Goal: Task Accomplishment & Management: Complete application form

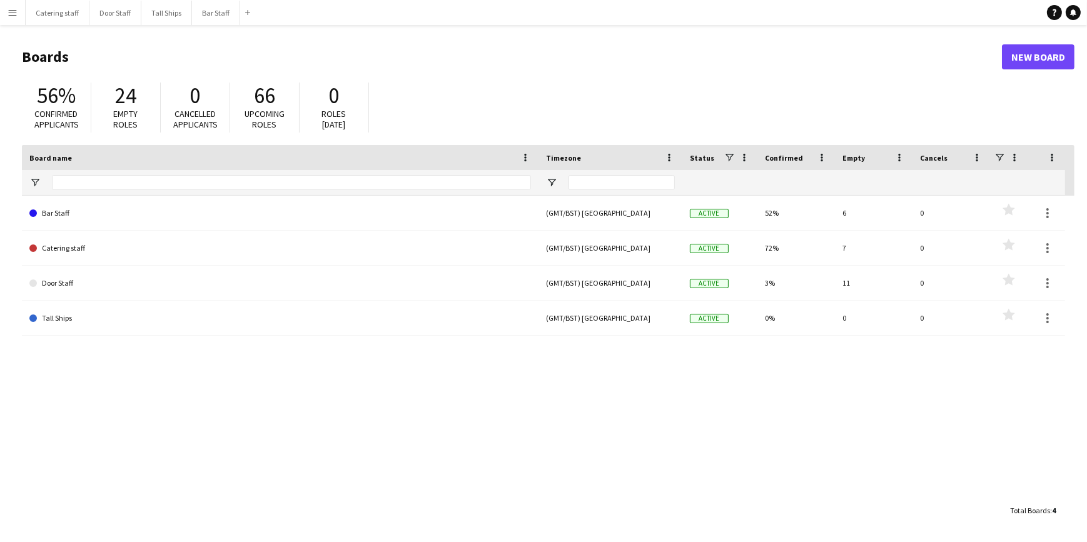
click at [15, 16] on app-icon "Menu" at bounding box center [13, 13] width 10 height 10
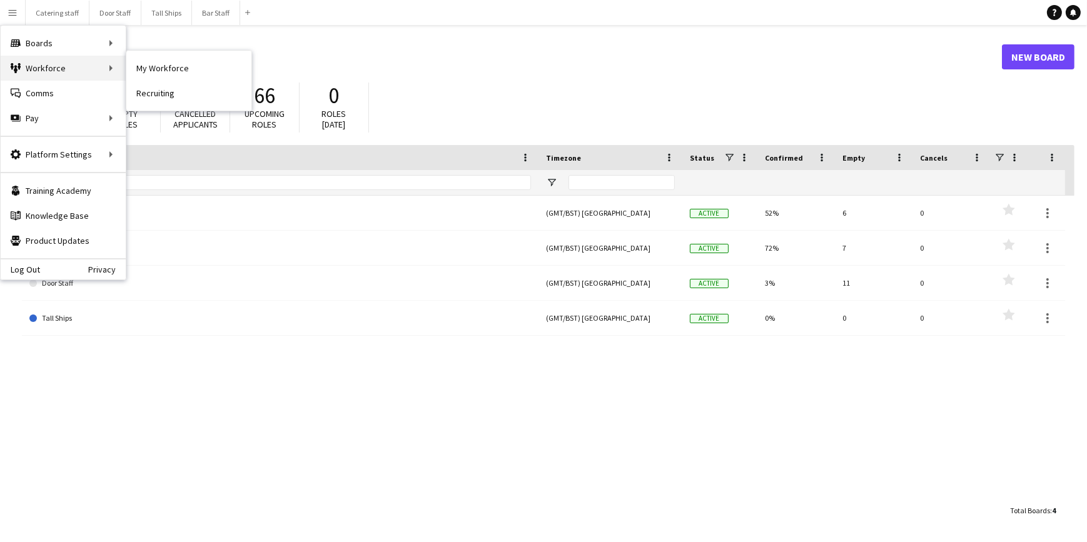
click at [56, 70] on div "Workforce Workforce" at bounding box center [63, 68] width 125 height 25
click at [136, 71] on link "My Workforce" at bounding box center [188, 68] width 125 height 25
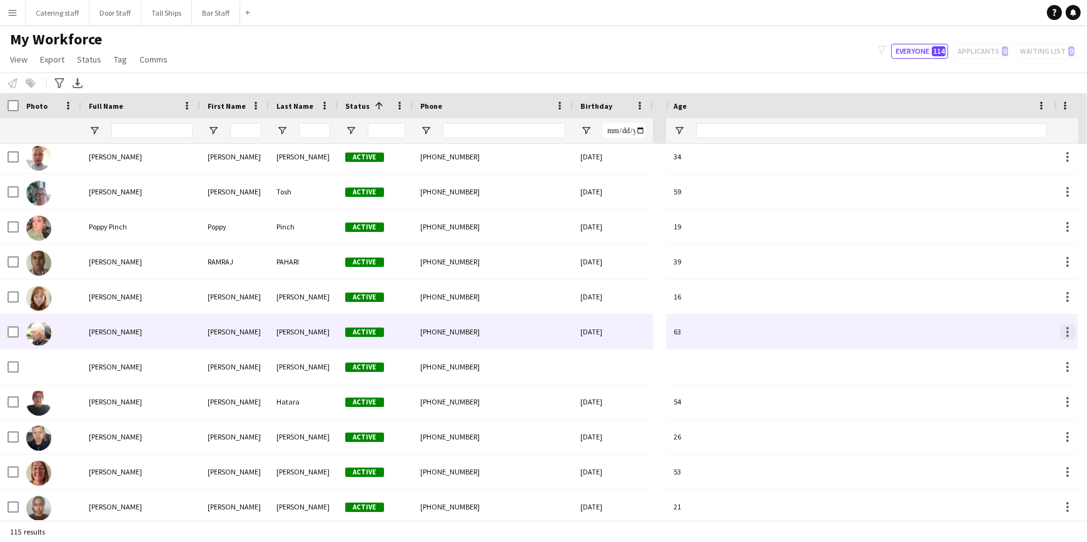
click at [1069, 330] on div at bounding box center [1067, 331] width 15 height 15
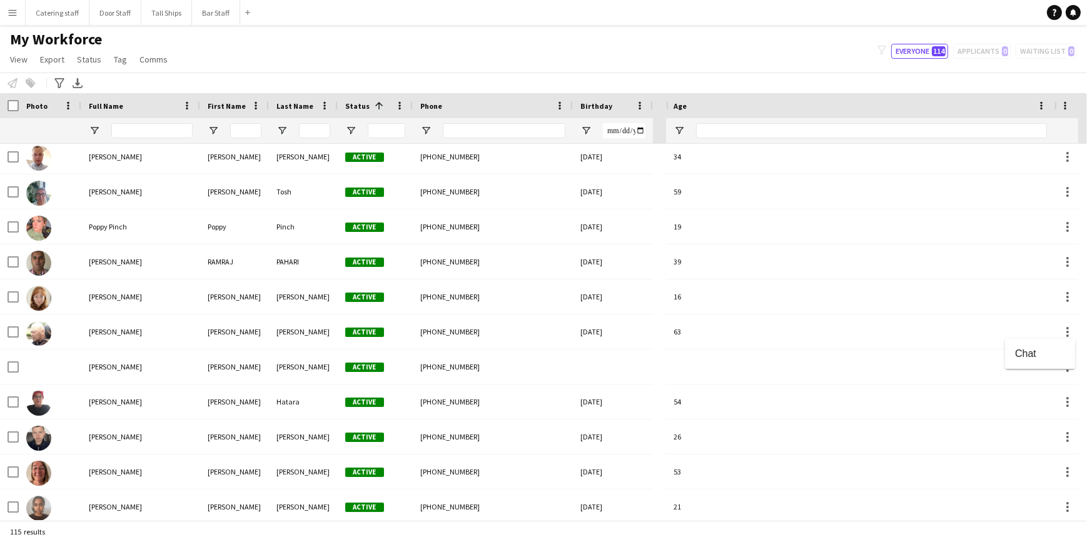
click at [109, 334] on div at bounding box center [543, 271] width 1087 height 542
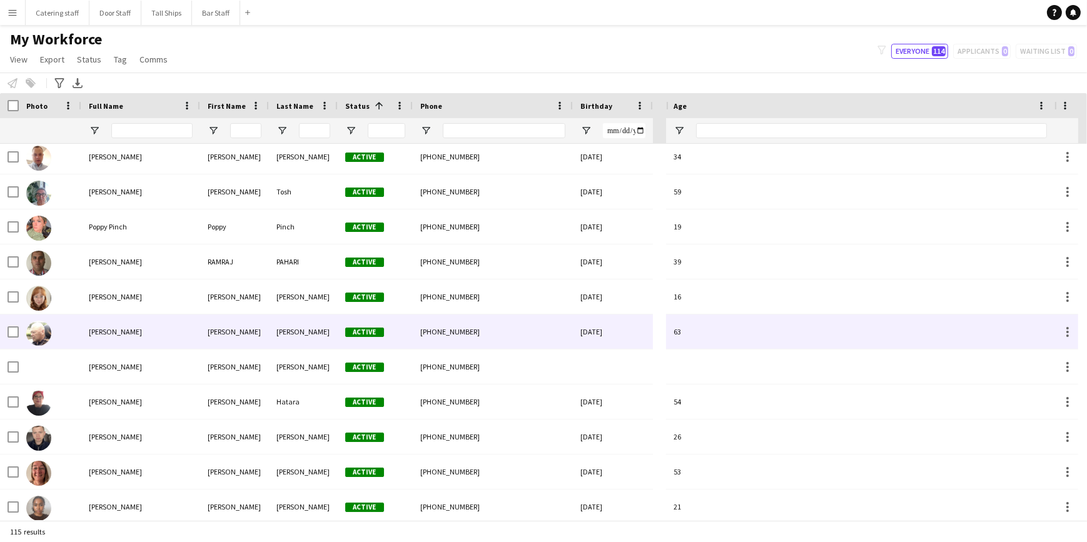
click at [99, 330] on span "[PERSON_NAME]" at bounding box center [115, 331] width 53 height 9
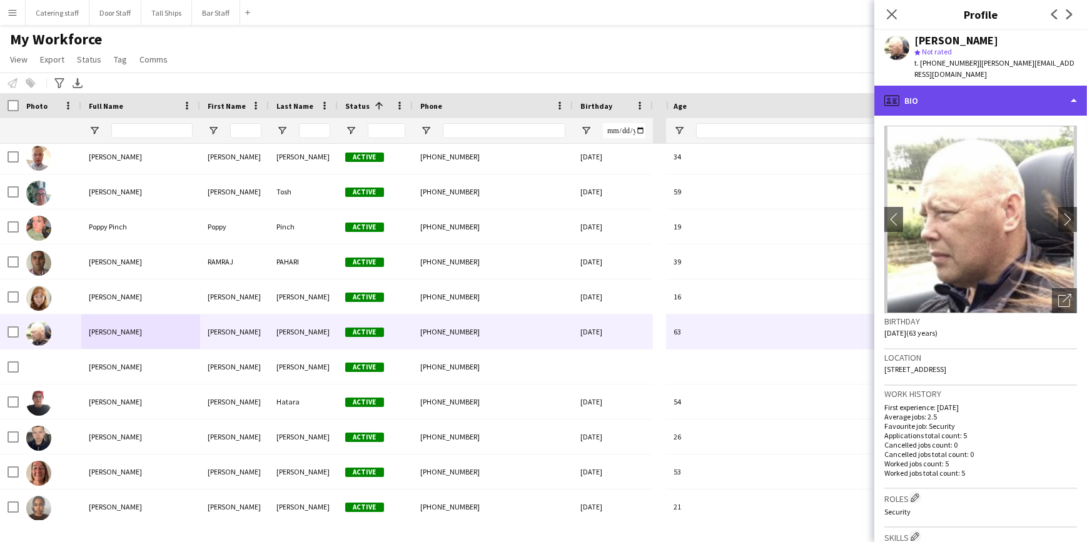
click at [1070, 87] on div "profile Bio" at bounding box center [980, 101] width 213 height 30
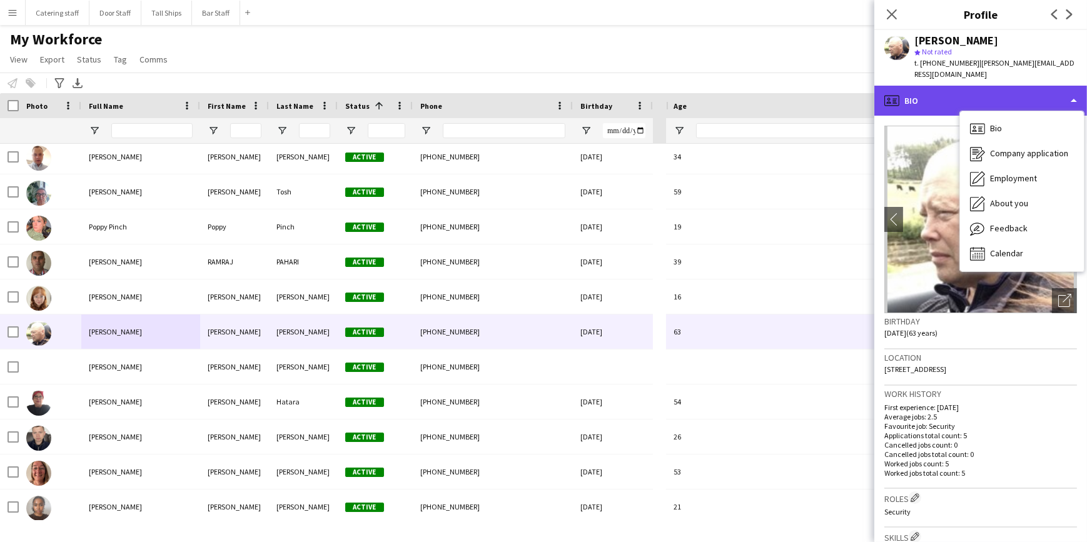
click at [1067, 86] on div "profile Bio" at bounding box center [980, 101] width 213 height 30
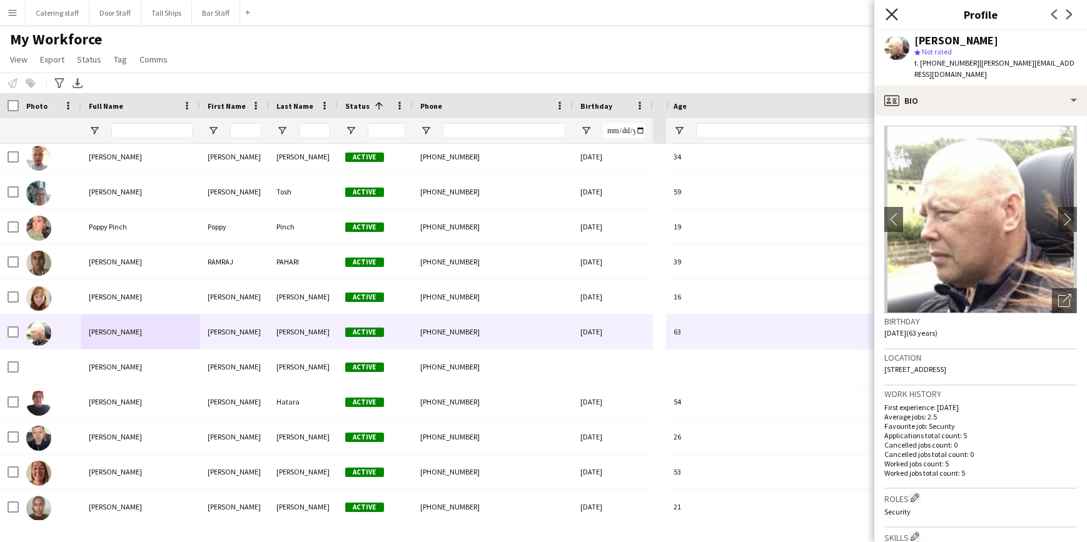
click at [894, 13] on icon at bounding box center [891, 14] width 12 height 12
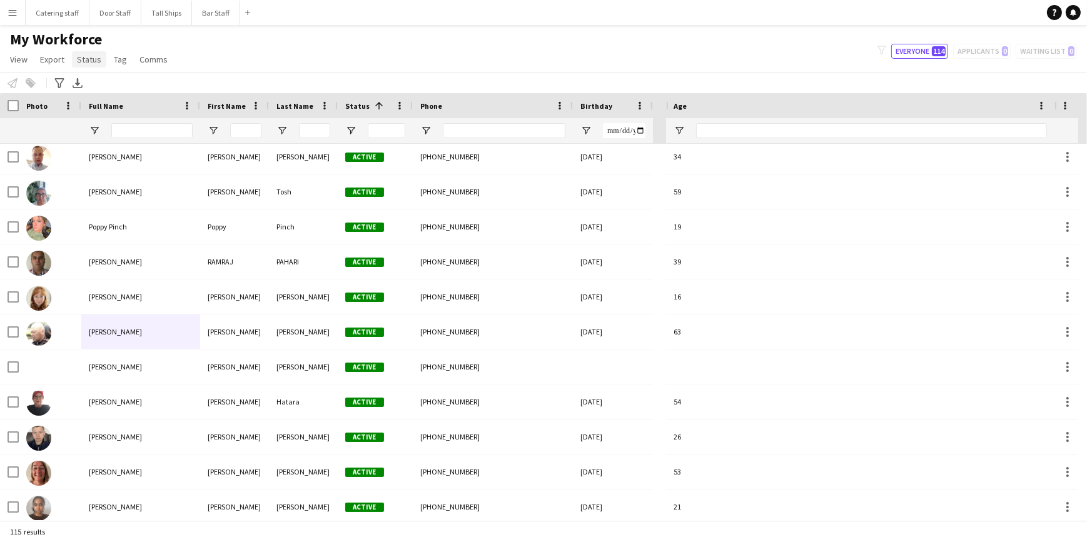
click at [95, 59] on span "Status" at bounding box center [89, 59] width 24 height 11
click at [194, 51] on div "My Workforce View Views Default view New view Update view Delete view Edit name…" at bounding box center [543, 51] width 1087 height 43
click at [93, 56] on span "Status" at bounding box center [89, 59] width 24 height 11
click at [208, 54] on div "My Workforce View Views Default view New view Update view Delete view Edit name…" at bounding box center [543, 51] width 1087 height 43
click at [8, 13] on app-icon "Menu" at bounding box center [13, 13] width 10 height 10
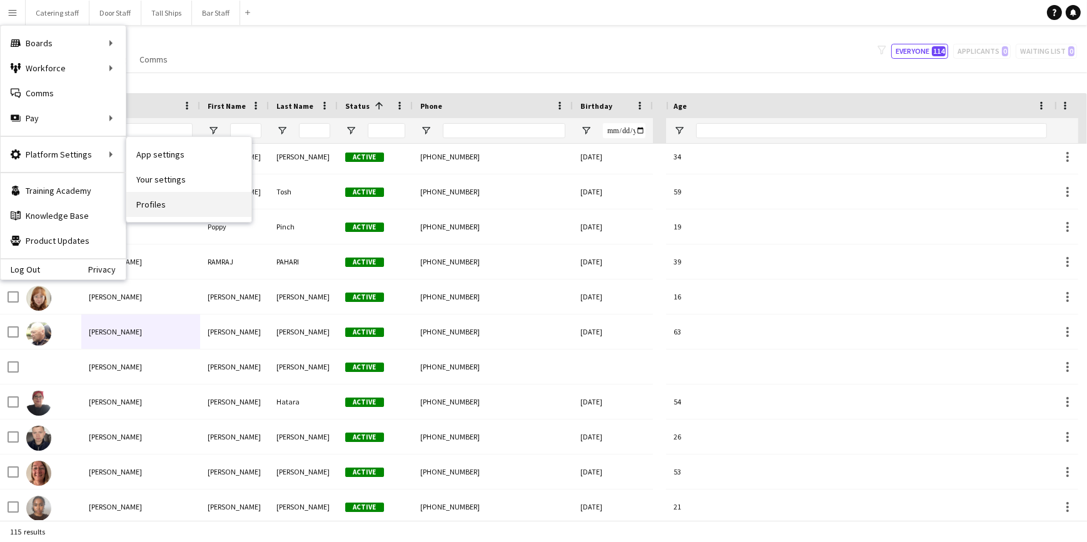
click at [163, 201] on link "Profiles" at bounding box center [188, 204] width 125 height 25
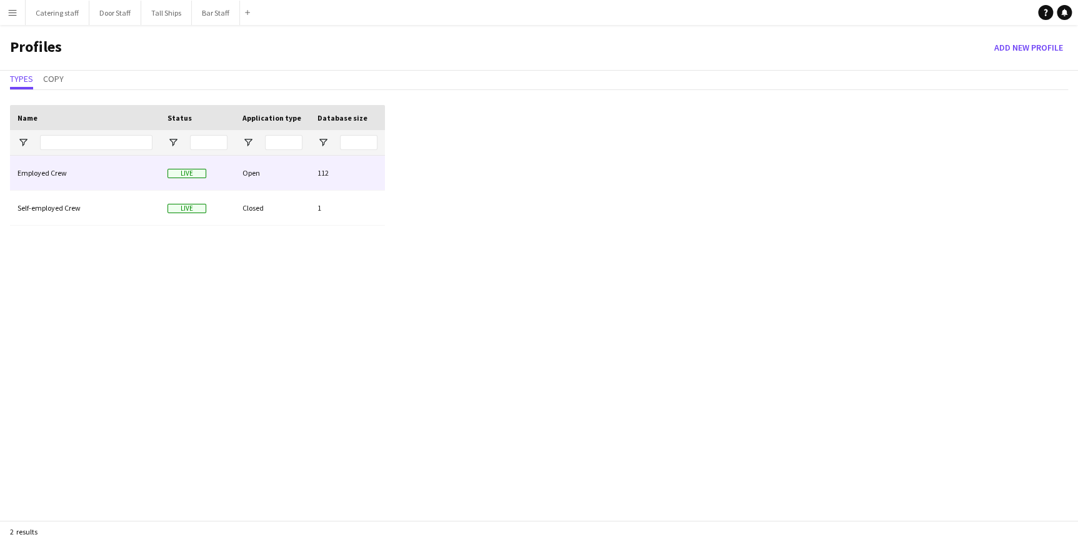
click at [110, 173] on div "Employed Crew" at bounding box center [85, 173] width 150 height 34
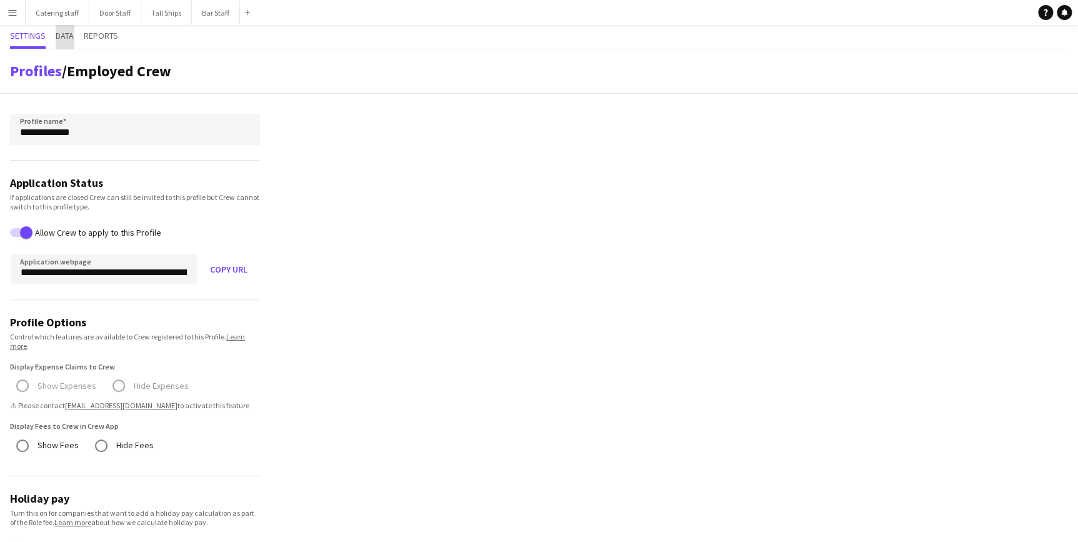
click at [69, 34] on span "Data" at bounding box center [65, 35] width 18 height 9
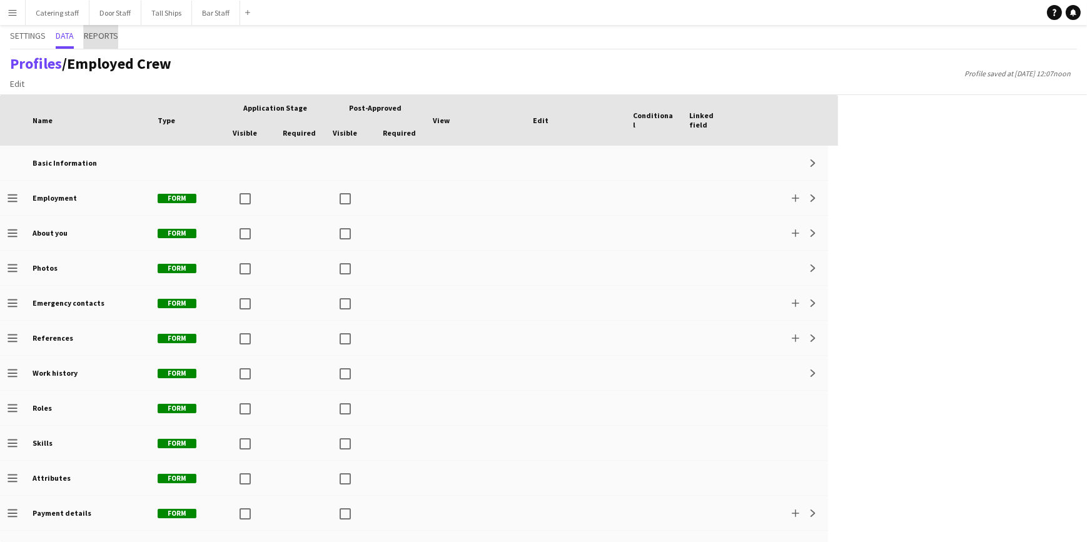
click at [92, 36] on span "Reports" at bounding box center [101, 35] width 34 height 9
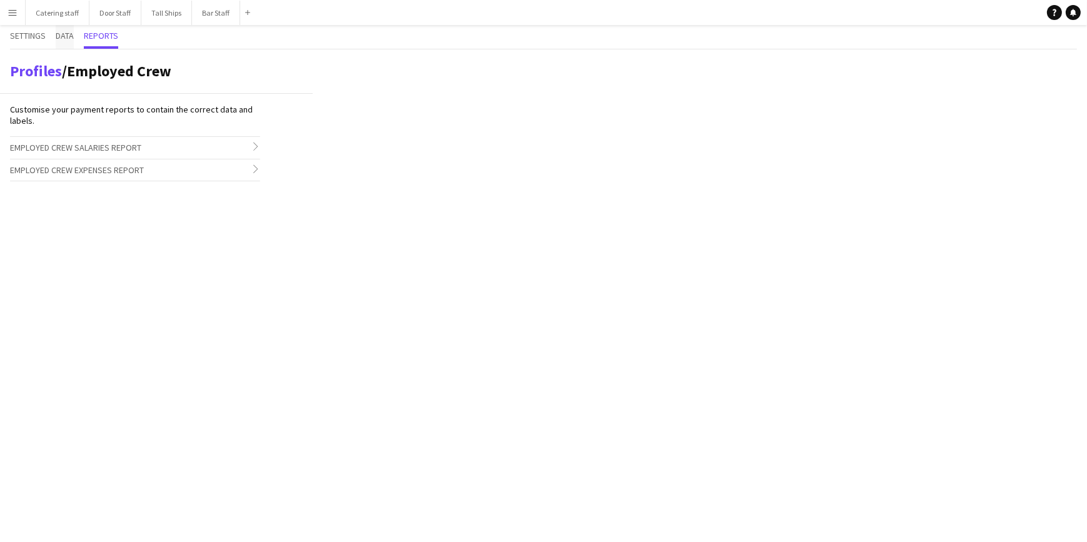
click at [74, 34] on span "Data" at bounding box center [65, 35] width 18 height 9
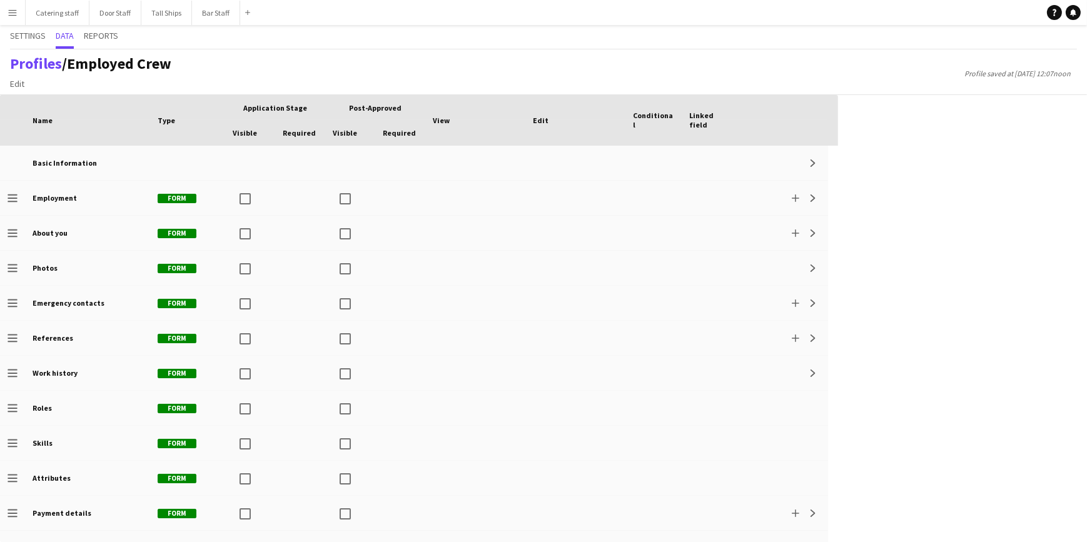
click at [19, 13] on button "Menu" at bounding box center [12, 12] width 25 height 25
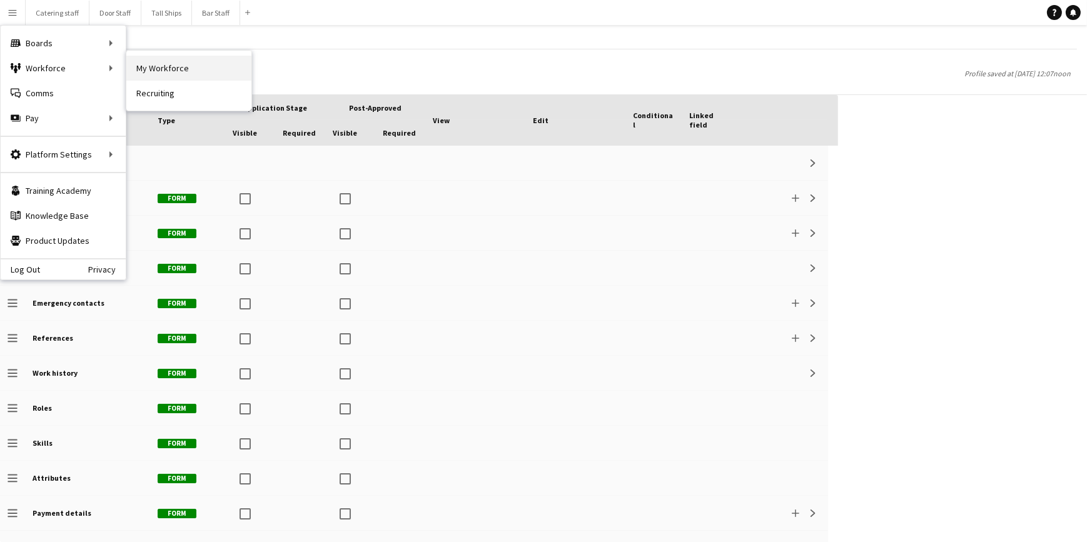
click at [153, 71] on link "My Workforce" at bounding box center [188, 68] width 125 height 25
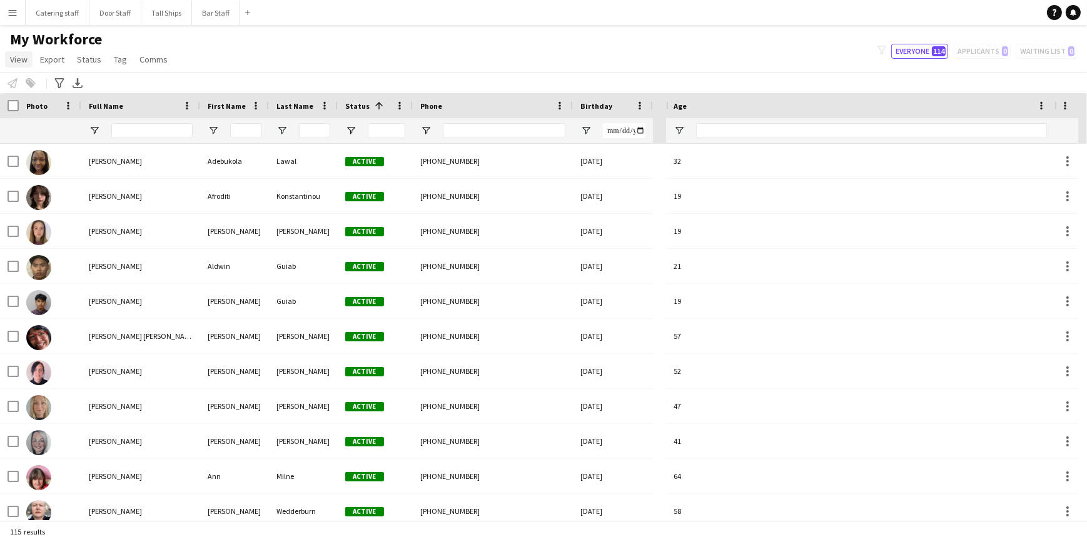
click at [22, 63] on span "View" at bounding box center [19, 59] width 18 height 11
click at [50, 62] on span "Export" at bounding box center [52, 59] width 24 height 11
click at [74, 60] on link "Status" at bounding box center [89, 59] width 34 height 16
click at [88, 86] on div "Edit" at bounding box center [116, 86] width 88 height 26
click at [117, 61] on span "Tag" at bounding box center [120, 59] width 13 height 11
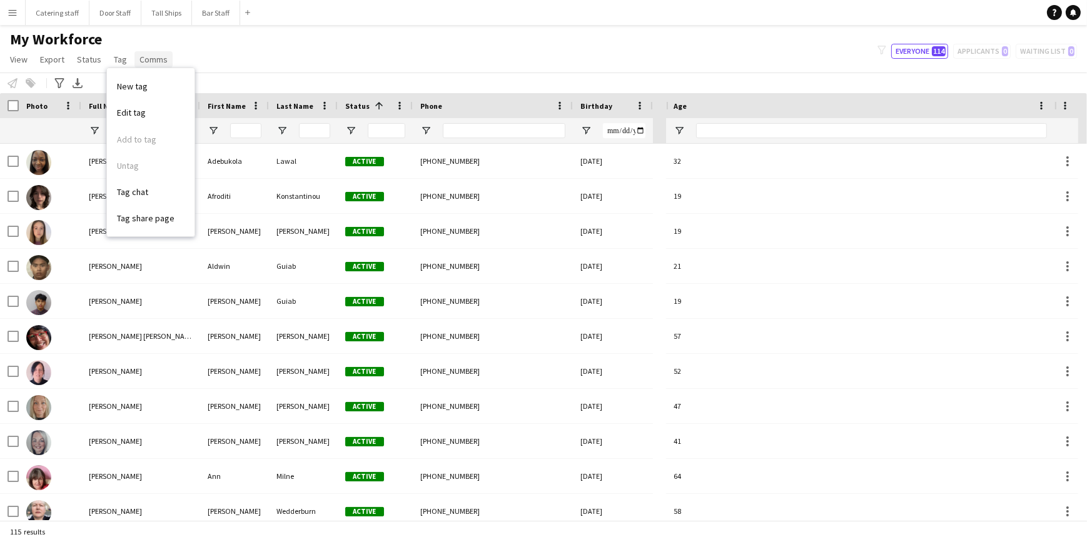
click at [145, 59] on span "Comms" at bounding box center [153, 59] width 28 height 11
click at [286, 63] on div "My Workforce View Views Default view New view Update view Delete view Edit name…" at bounding box center [543, 51] width 1087 height 43
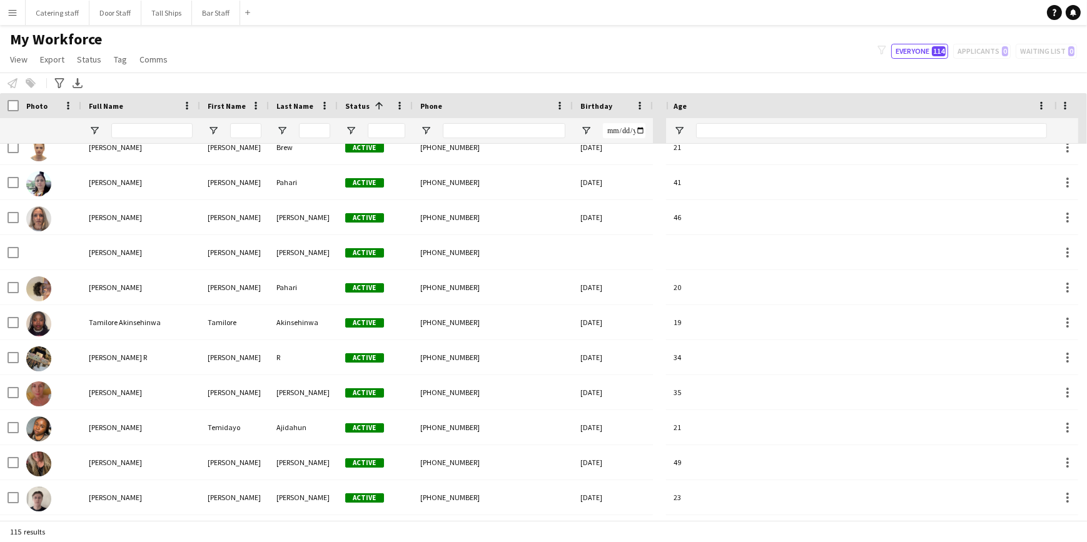
scroll to position [3410, 0]
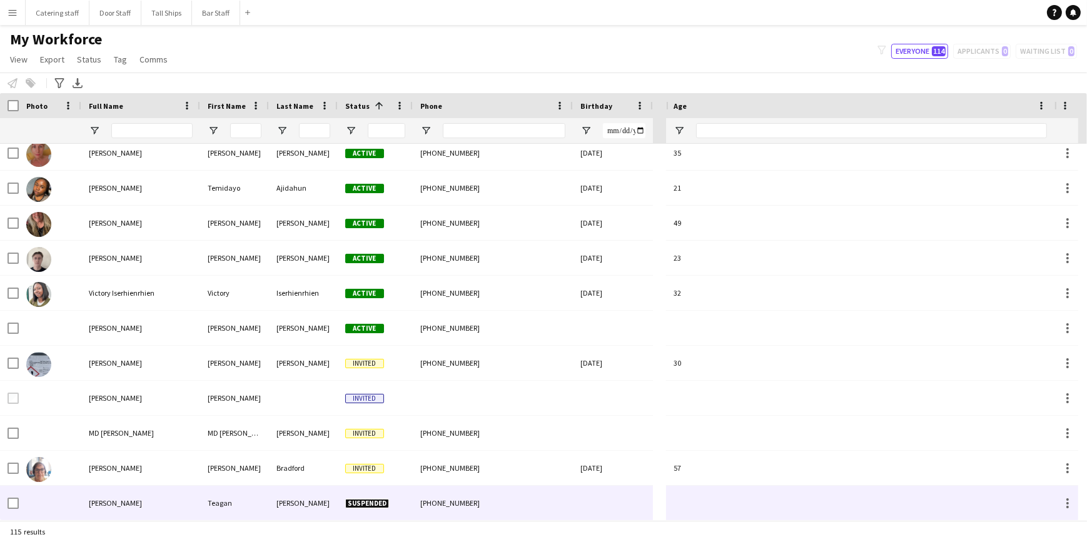
click at [357, 501] on span "Suspended" at bounding box center [367, 503] width 44 height 9
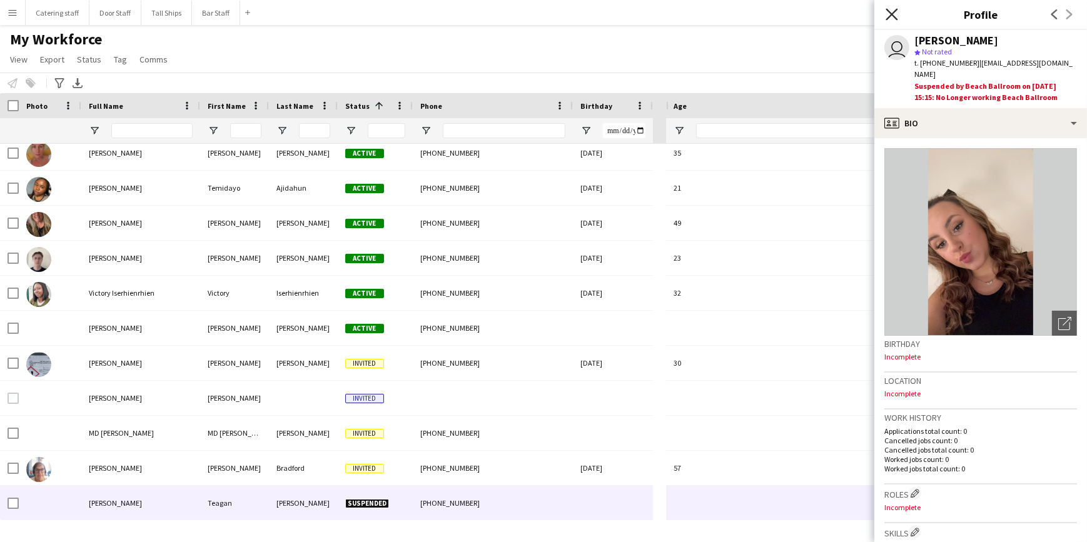
click at [890, 16] on icon at bounding box center [891, 14] width 12 height 12
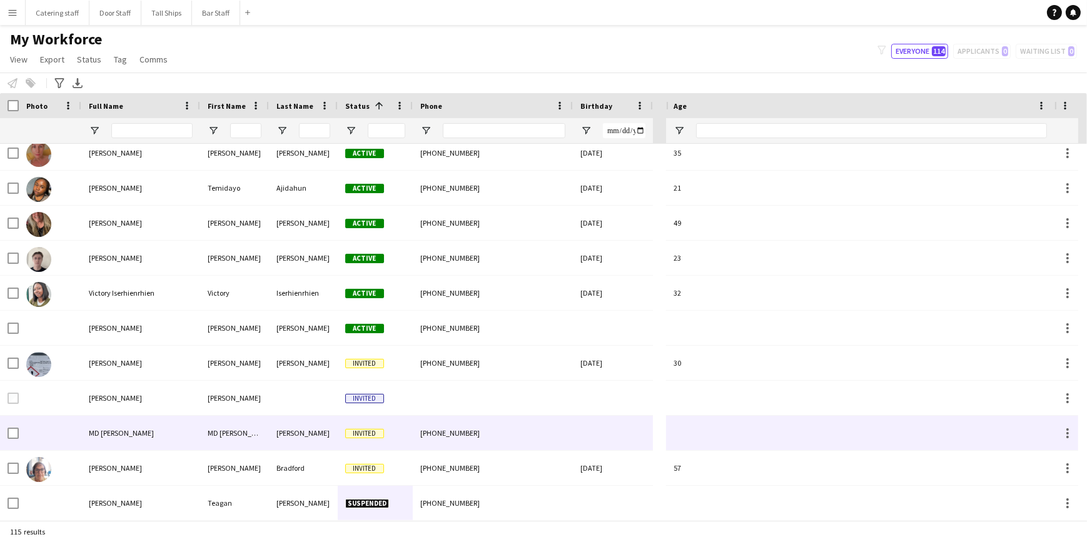
click at [366, 432] on span "Invited" at bounding box center [364, 433] width 39 height 9
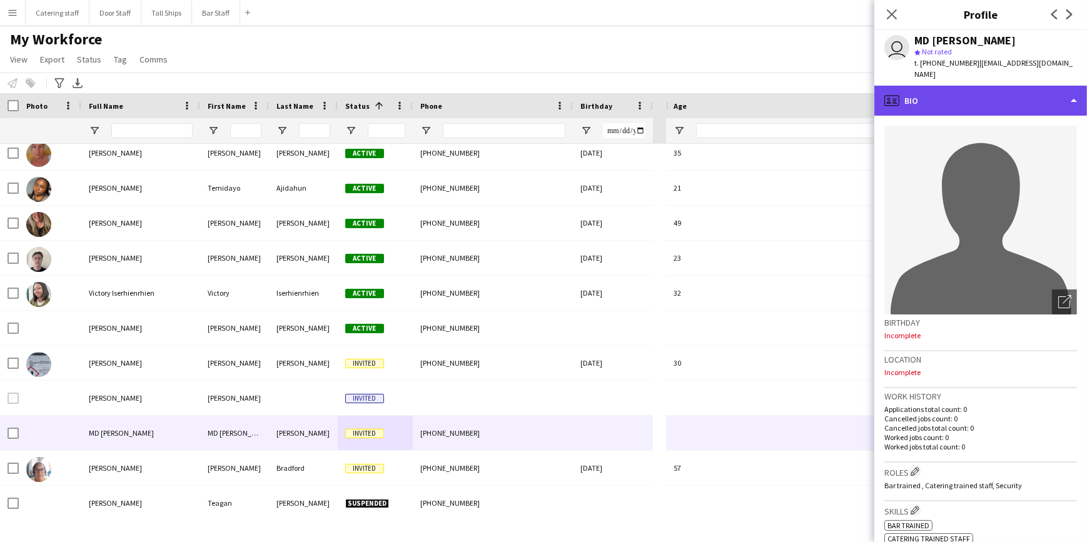
click at [1072, 100] on div "profile Bio" at bounding box center [980, 101] width 213 height 30
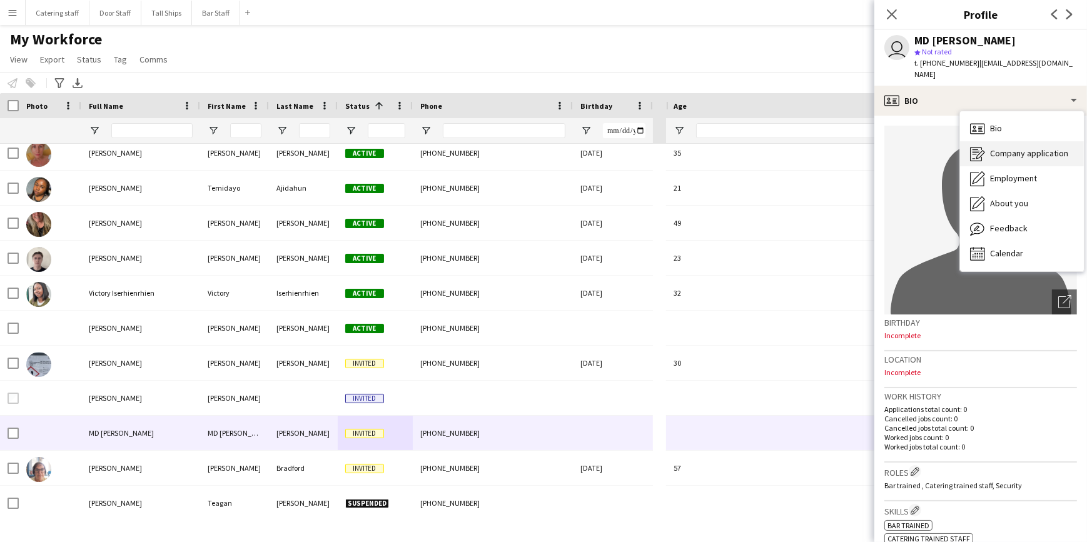
click at [1042, 149] on span "Company application" at bounding box center [1029, 153] width 78 height 11
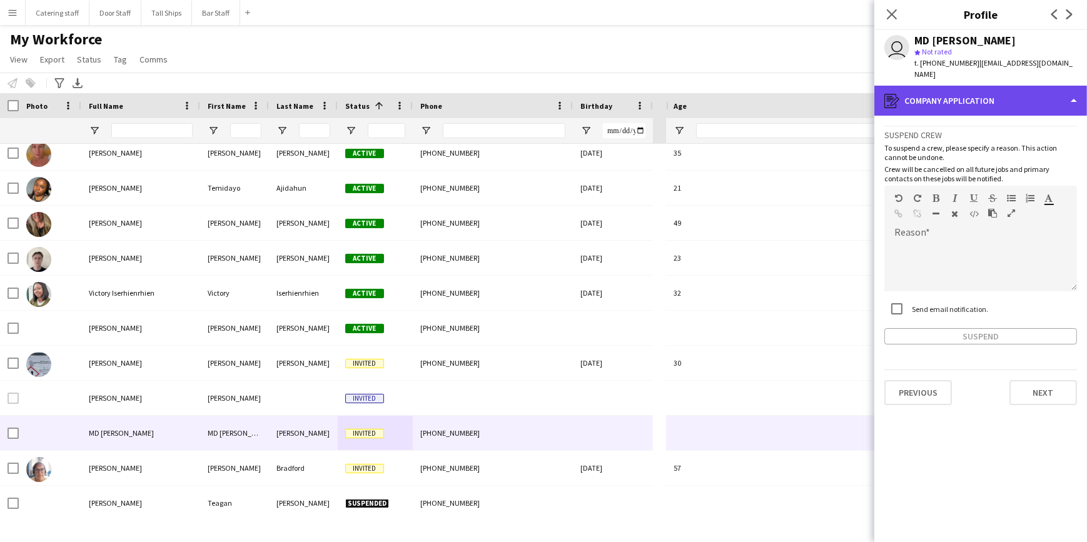
click at [1068, 101] on div "register Company application" at bounding box center [980, 101] width 213 height 30
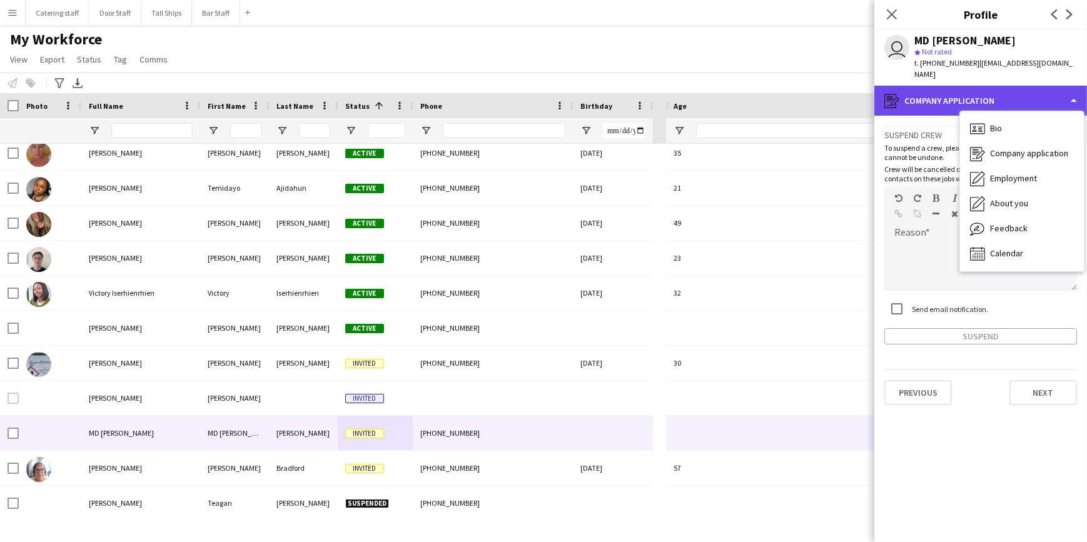
click at [1067, 100] on div "register Company application" at bounding box center [980, 101] width 213 height 30
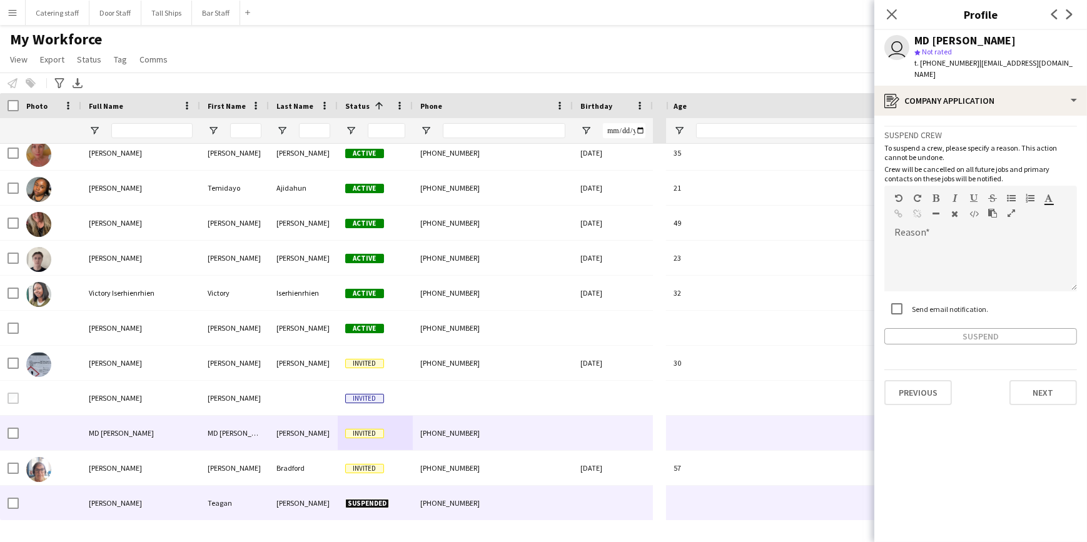
click at [366, 503] on span "Suspended" at bounding box center [367, 503] width 44 height 9
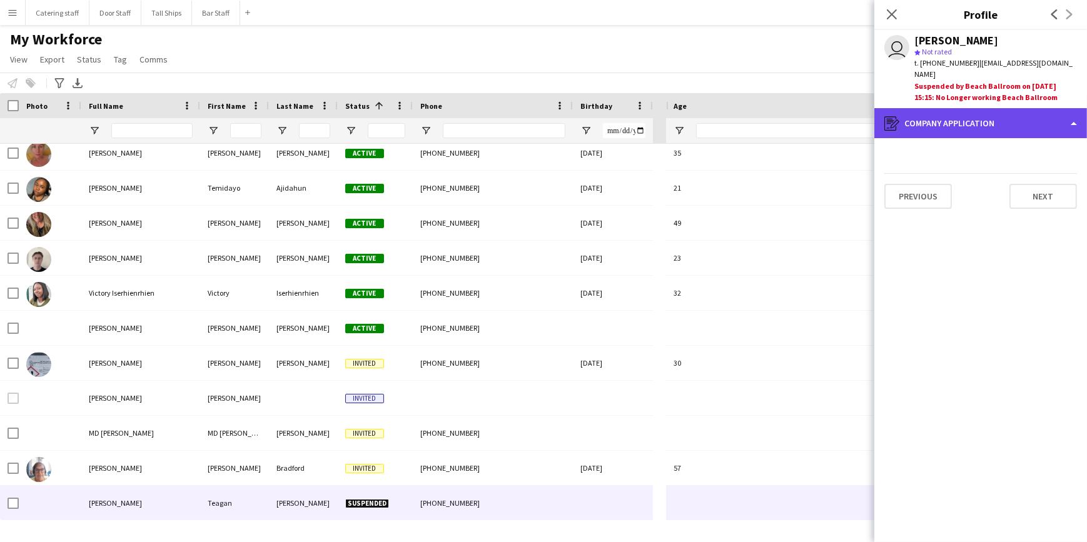
click at [986, 114] on div "register Company application" at bounding box center [980, 123] width 213 height 30
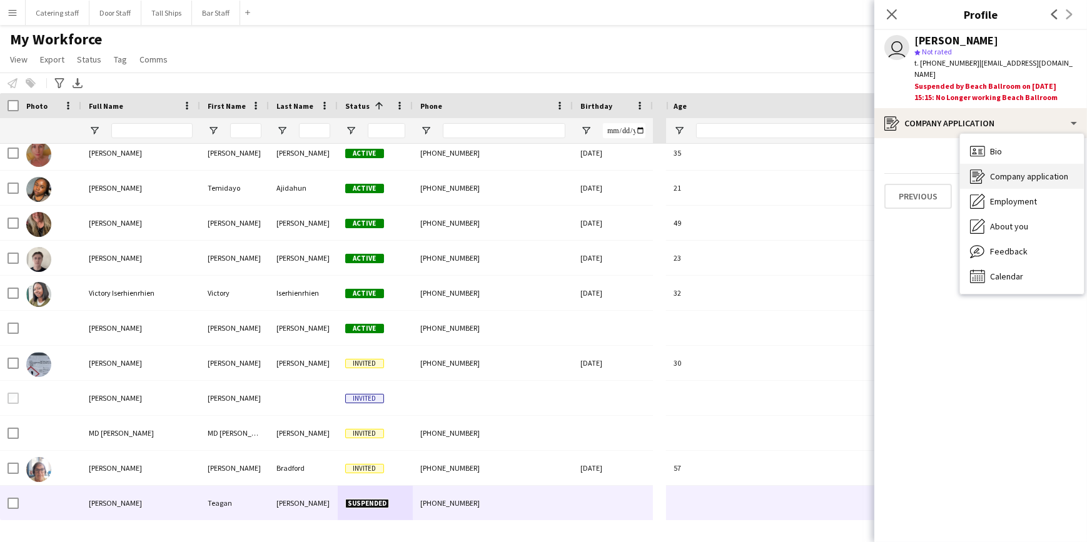
click at [999, 171] on span "Company application" at bounding box center [1029, 176] width 78 height 11
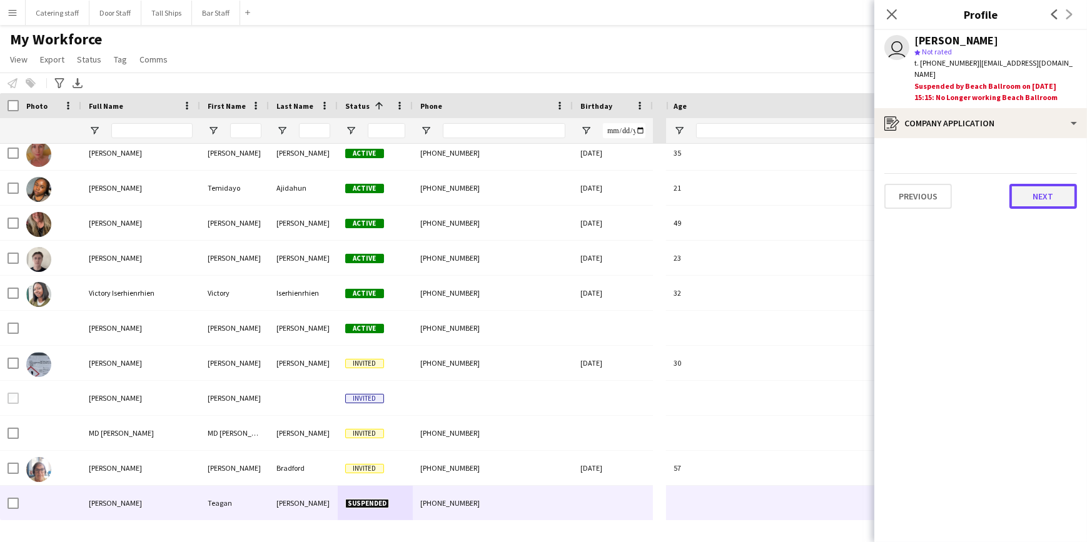
click at [1018, 184] on button "Next" at bounding box center [1043, 196] width 68 height 25
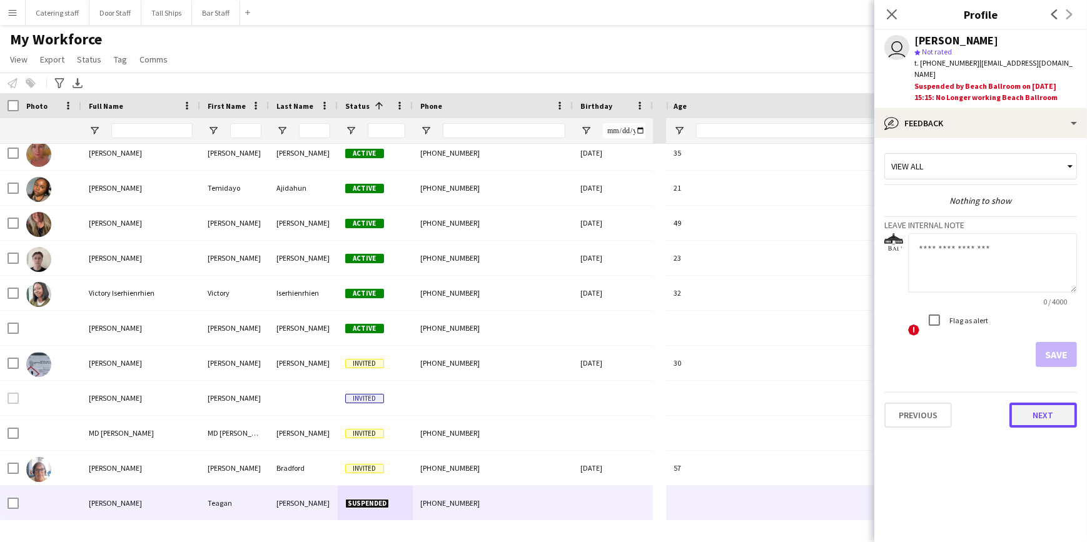
click at [1026, 403] on button "Next" at bounding box center [1043, 415] width 68 height 25
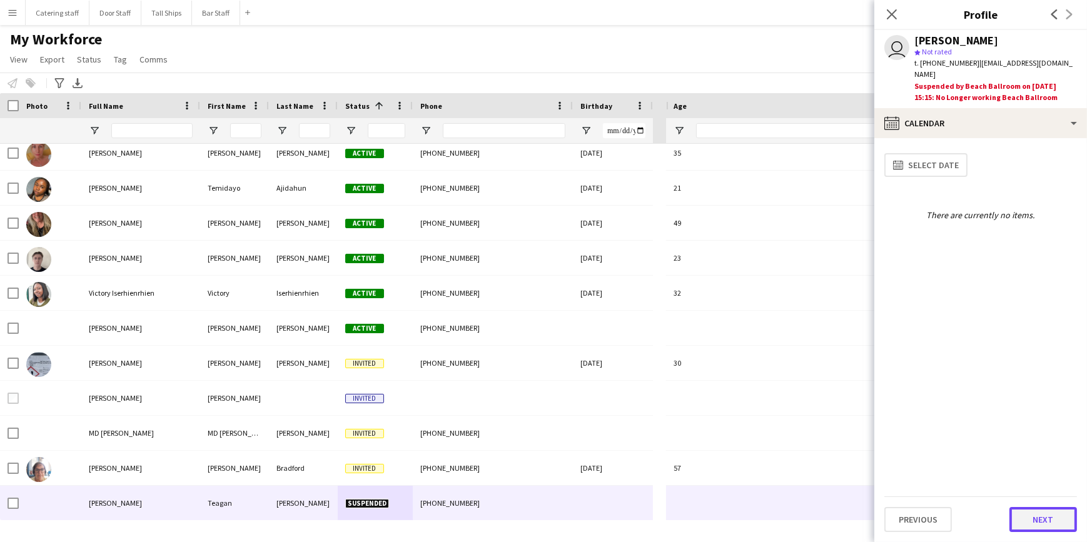
click at [1022, 515] on button "Next" at bounding box center [1043, 519] width 68 height 25
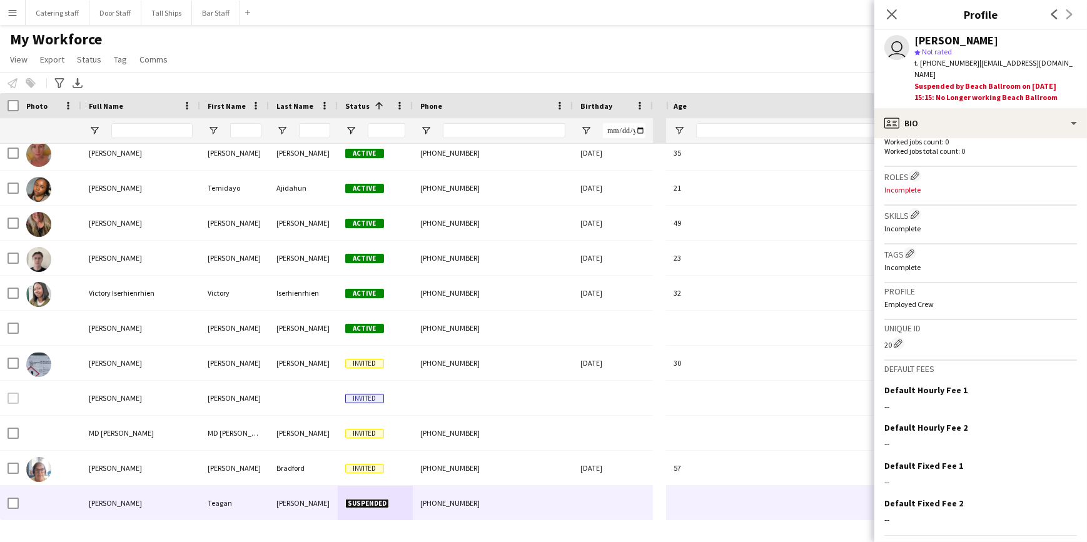
scroll to position [344, 0]
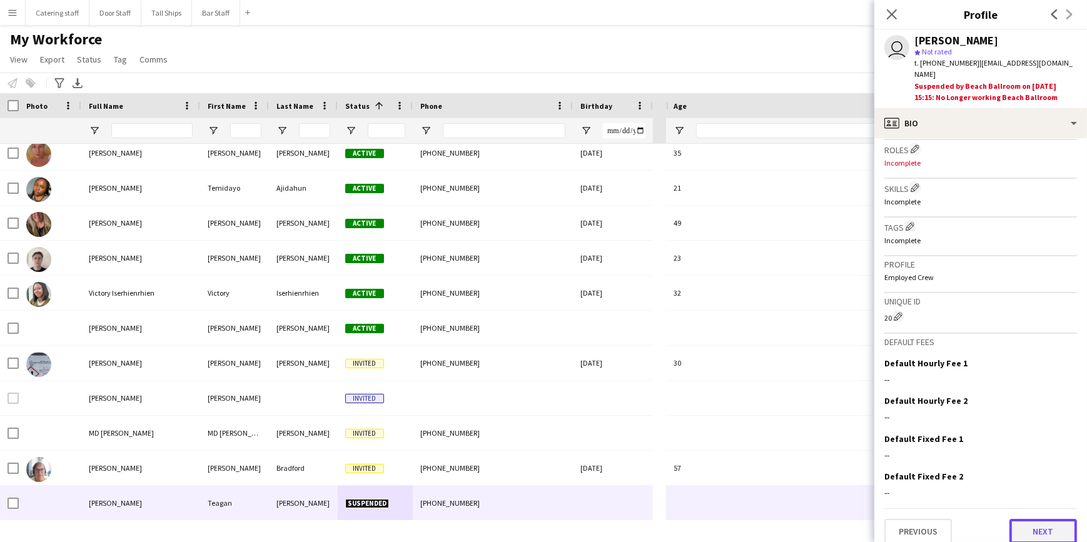
click at [1048, 524] on button "Next" at bounding box center [1043, 531] width 68 height 25
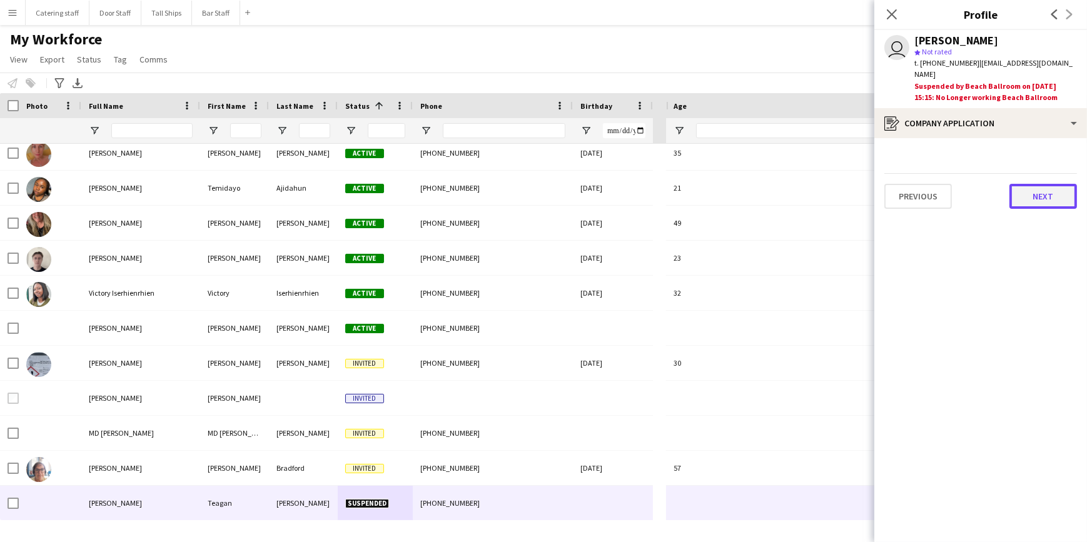
click at [1025, 185] on button "Next" at bounding box center [1043, 196] width 68 height 25
click at [891, 14] on icon at bounding box center [891, 14] width 12 height 12
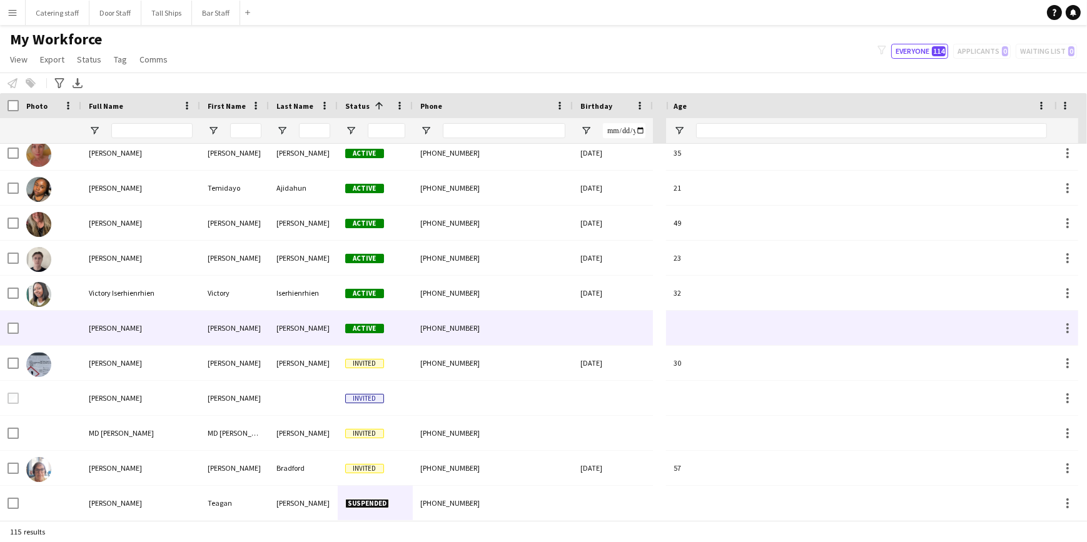
scroll to position [3308, 0]
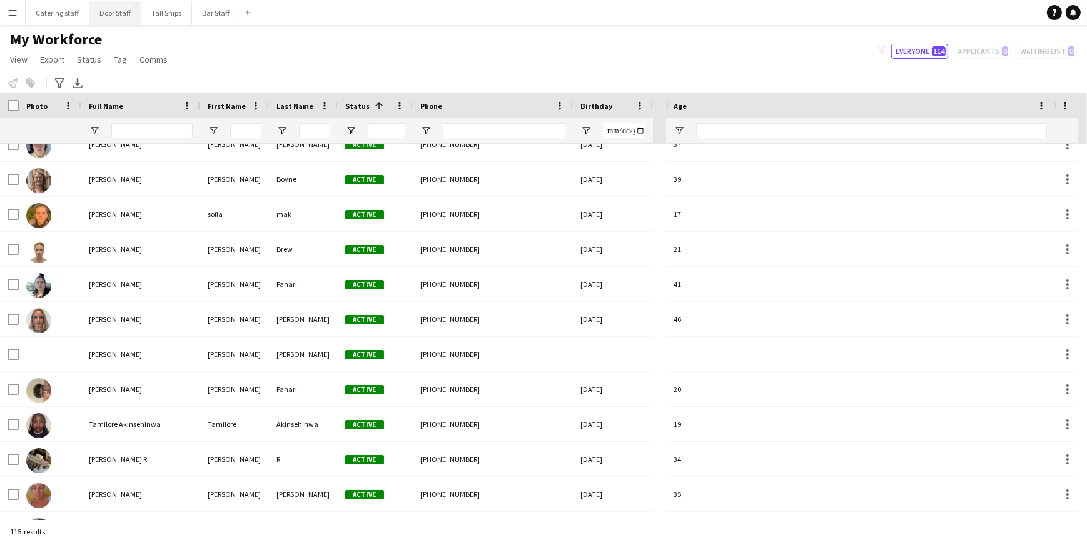
click at [106, 13] on button "Door Staff Close" at bounding box center [115, 13] width 52 height 24
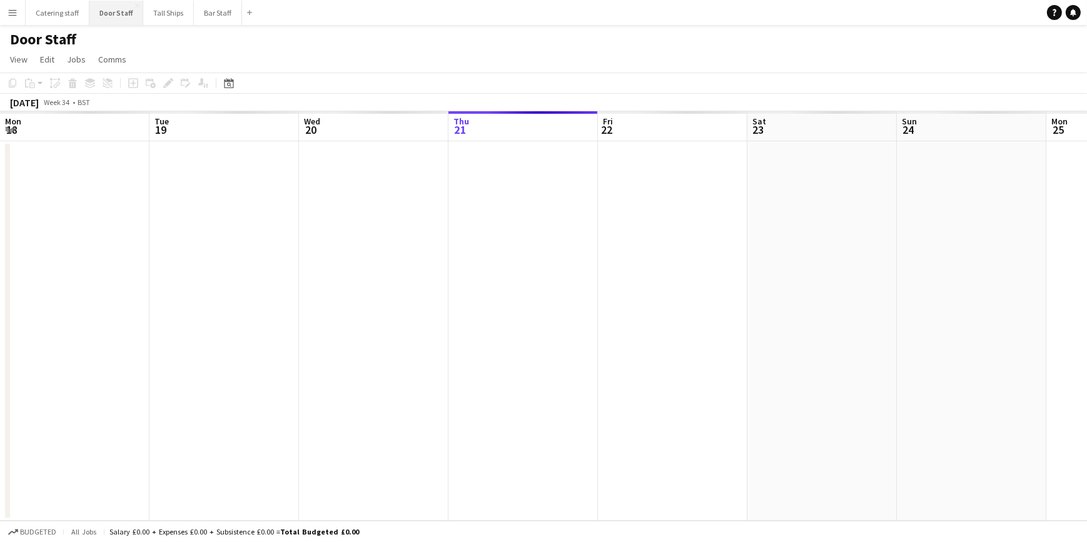
scroll to position [0, 299]
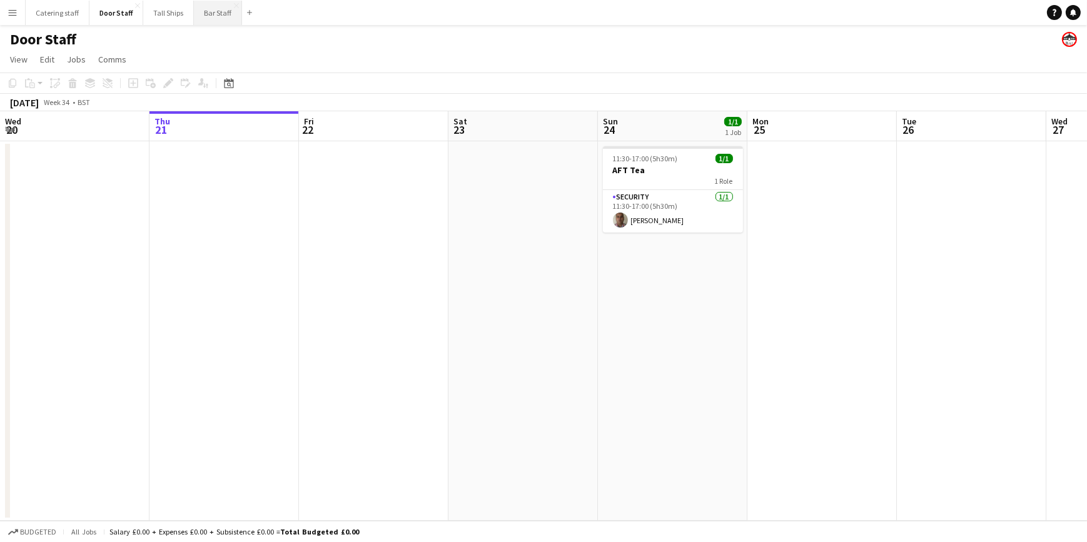
click at [213, 14] on button "Bar Staff Close" at bounding box center [218, 13] width 48 height 24
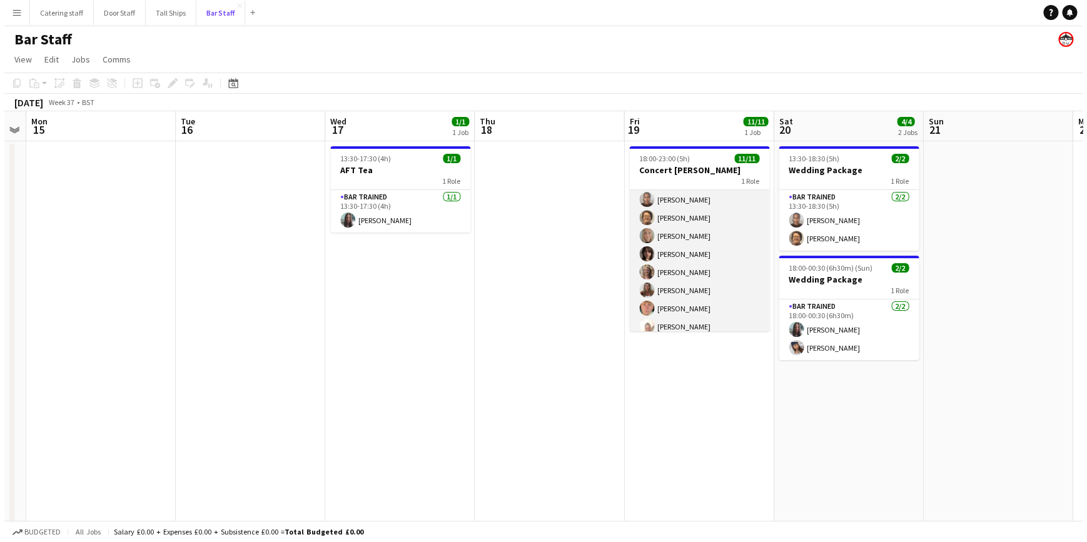
scroll to position [82, 0]
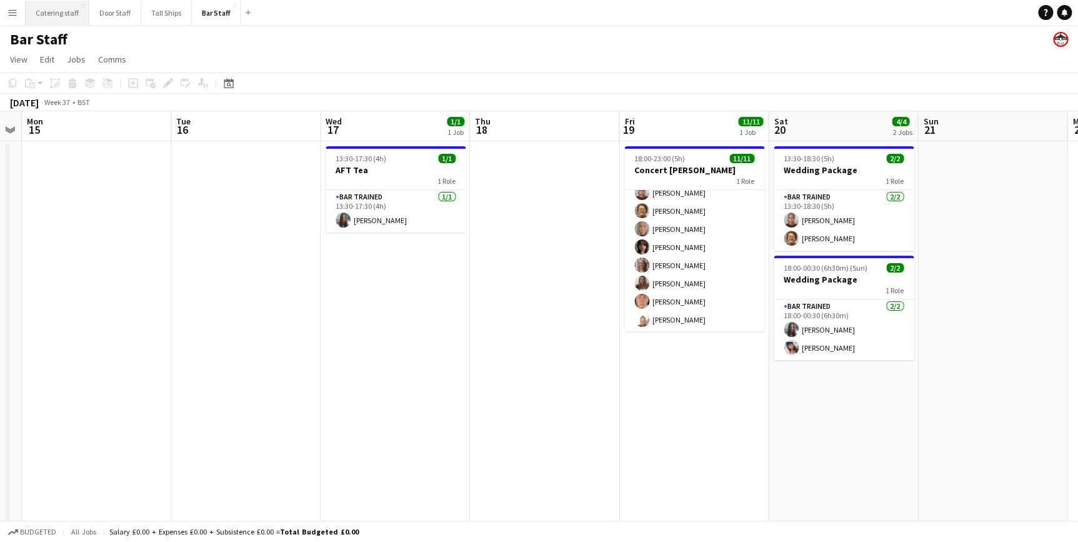
click at [49, 10] on button "Catering staff Close" at bounding box center [58, 13] width 64 height 24
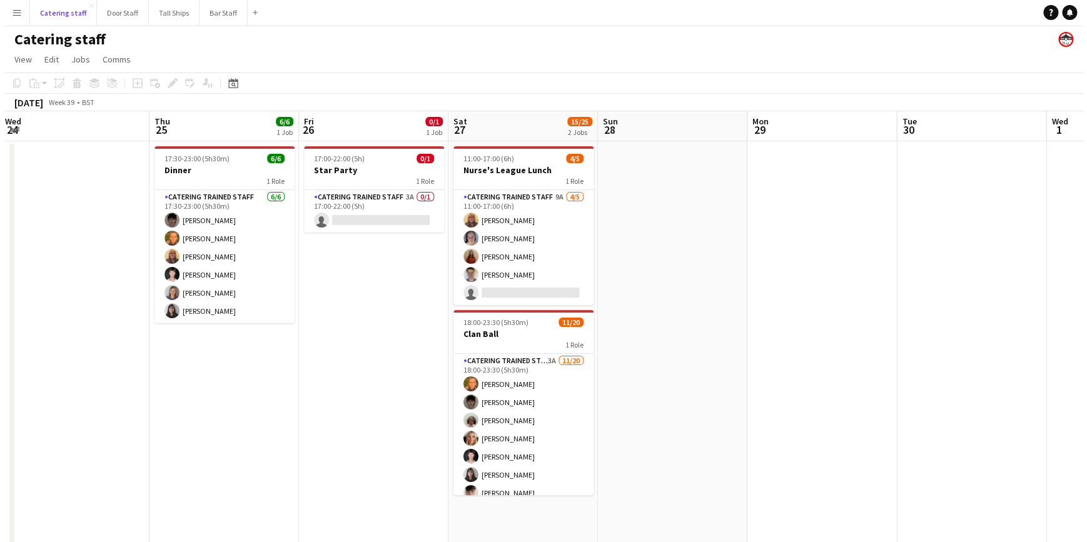
scroll to position [0, 296]
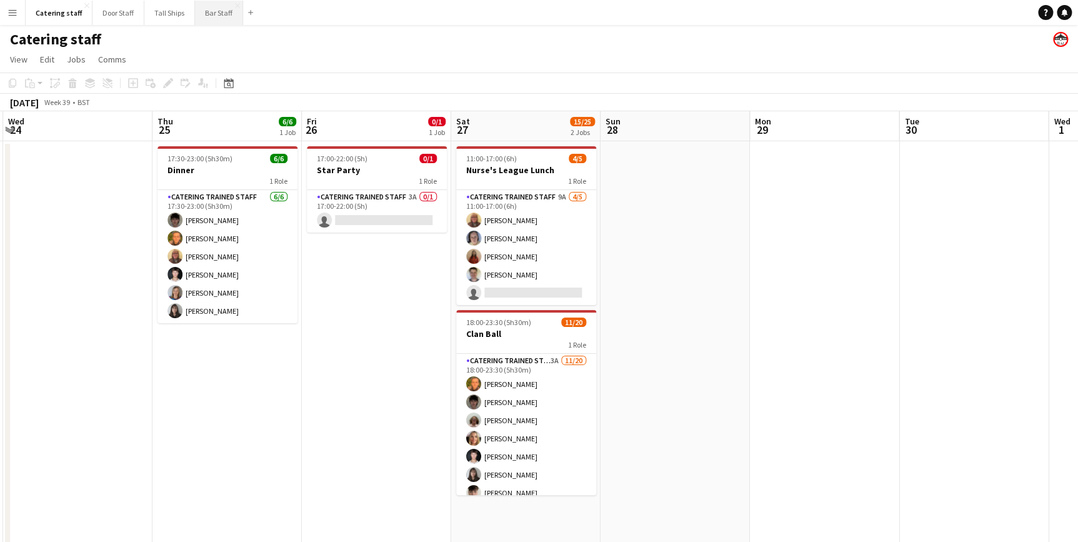
click at [215, 7] on button "Bar Staff Close" at bounding box center [219, 13] width 48 height 24
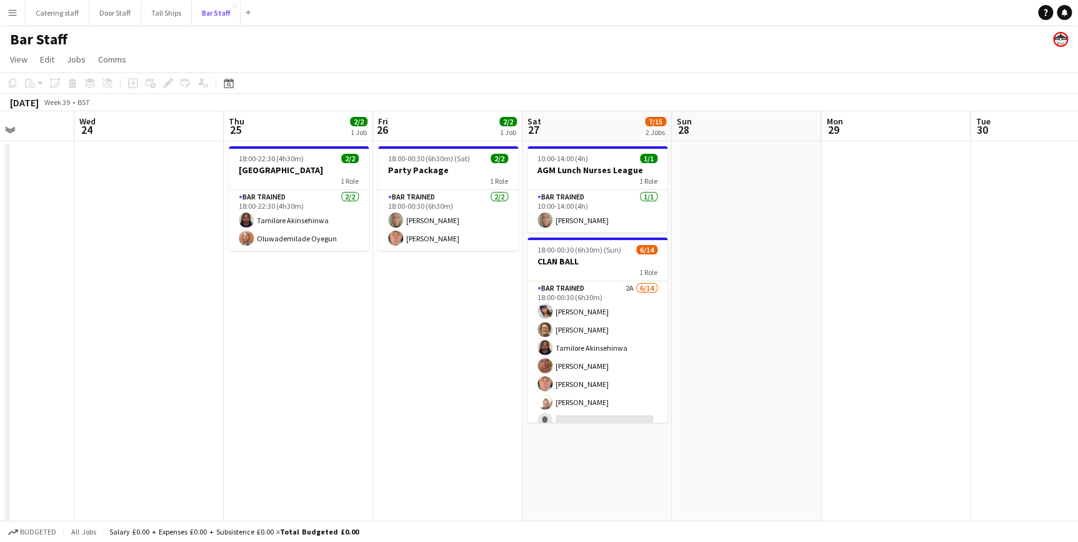
scroll to position [0, 434]
